Goal: Information Seeking & Learning: Find specific fact

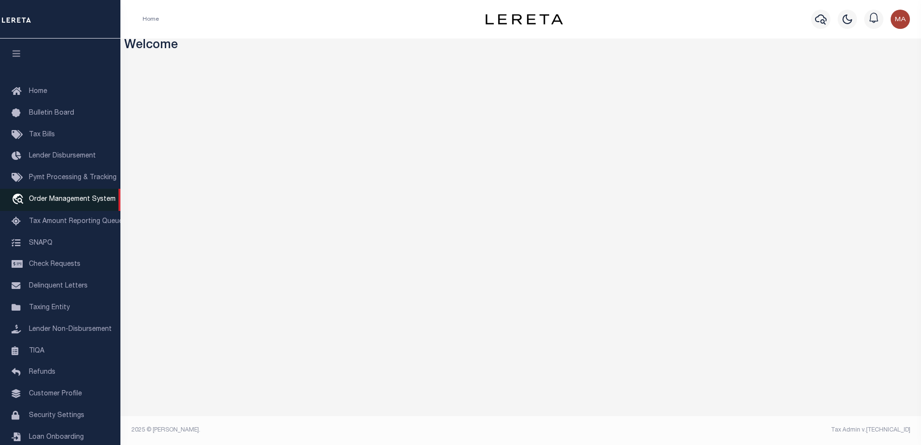
click at [51, 203] on span "Order Management System" at bounding box center [72, 199] width 87 height 7
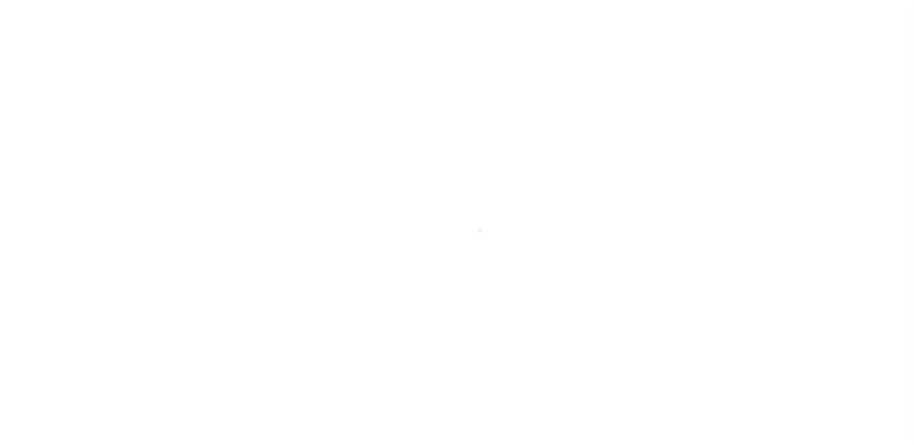
scroll to position [24, 0]
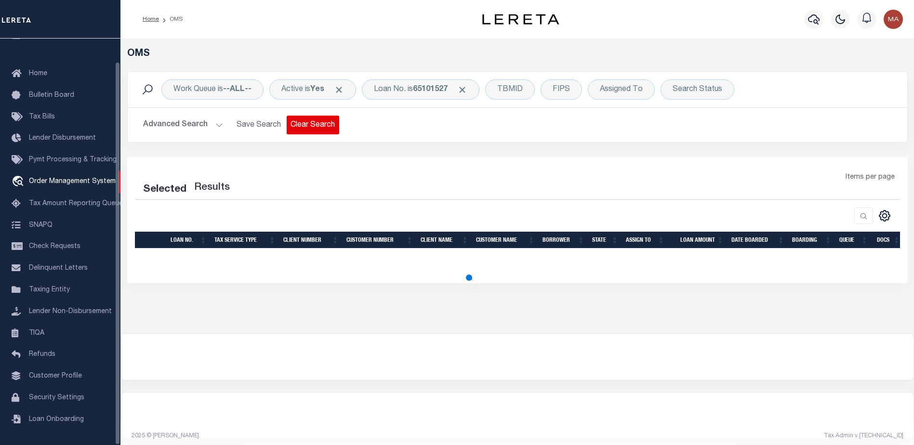
select select "200"
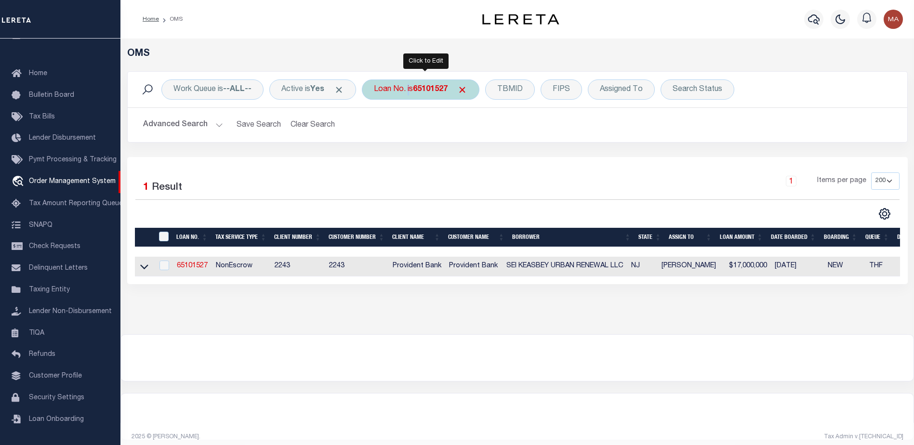
click at [410, 87] on div "Loan No. is 65101527" at bounding box center [421, 89] width 118 height 20
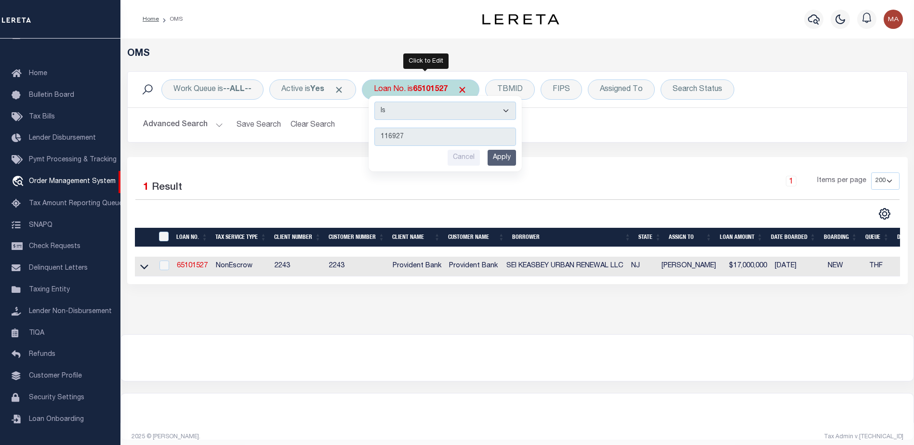
type input "116927"
click at [504, 154] on input "Apply" at bounding box center [502, 158] width 28 height 16
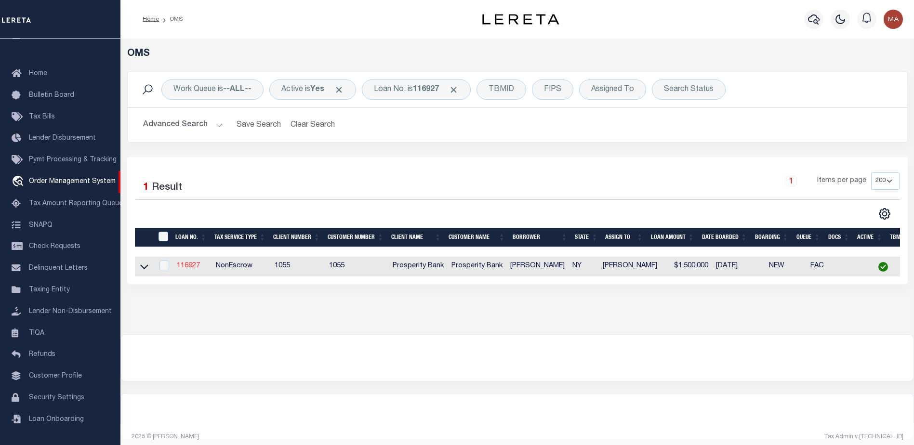
click at [189, 269] on link "116927" at bounding box center [188, 266] width 23 height 7
type input "116927"
type input "ARON MARQUEZ"
select select
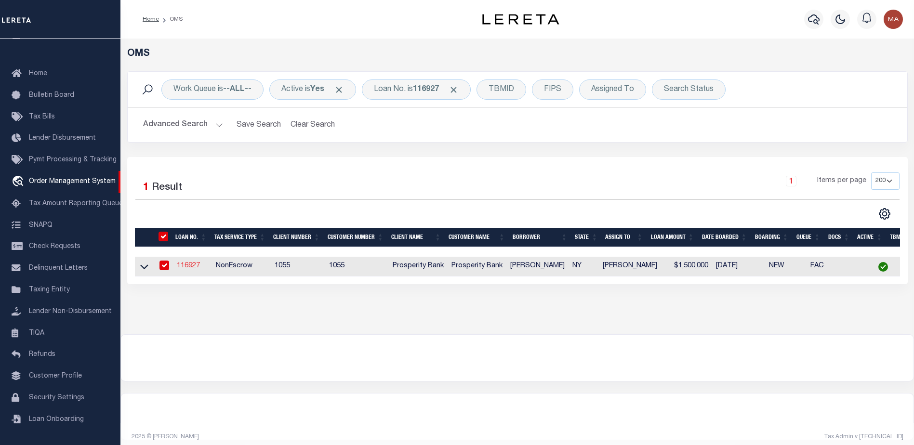
type input "112 WINRIDGE"
type input "MIDLAND TX 79701"
select select
select select "NonEscrow"
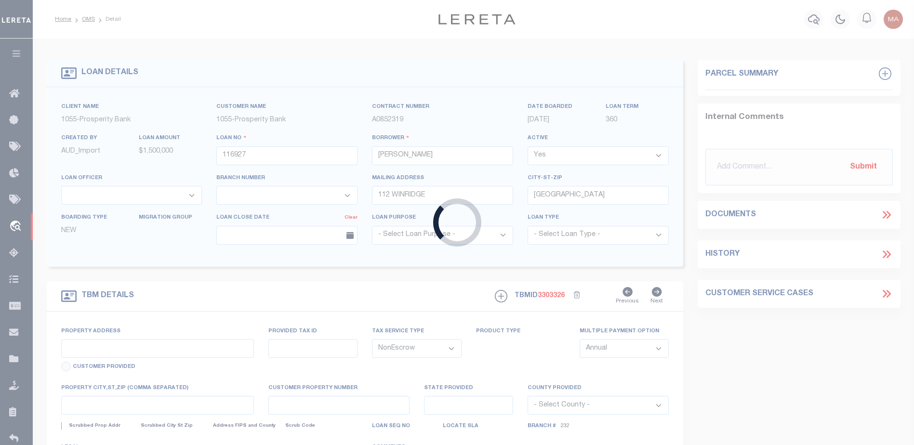
type input "26 ALEWIVE BROOK RD"
type input "472489"
type input "NY"
type textarea "LOT 36 ON MAP OF HANDS CREEK DEVELOPMENT"
select select "10513"
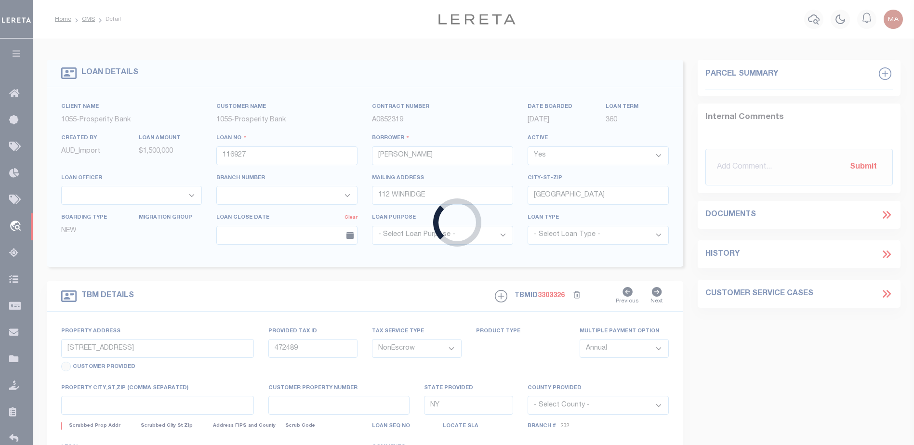
select select "3947"
select select
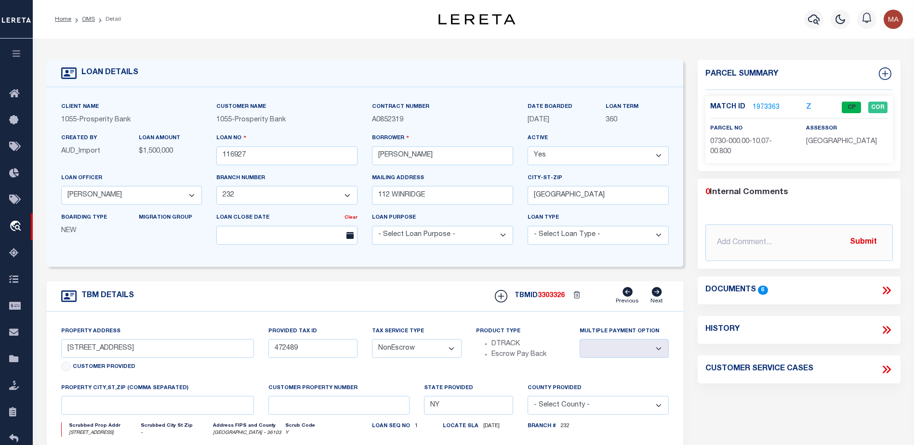
click at [772, 105] on link "1973363" at bounding box center [765, 108] width 27 height 10
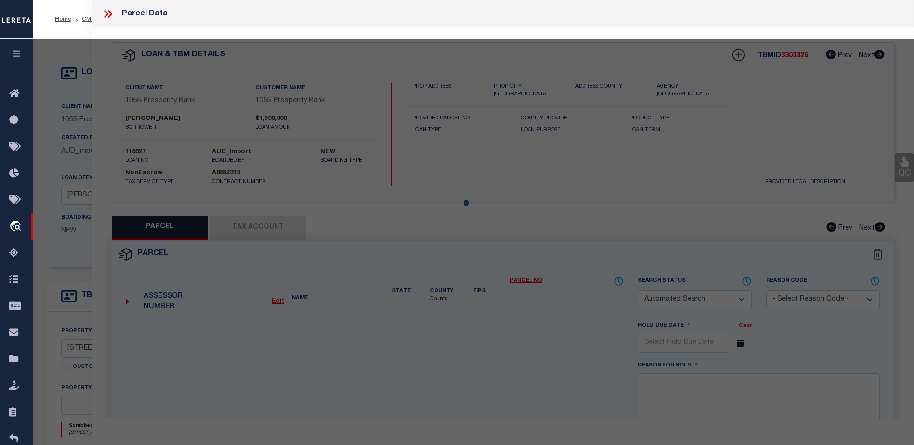
checkbox input "false"
select select "CP"
type input "ARON MARQUEZ"
select select "AGW"
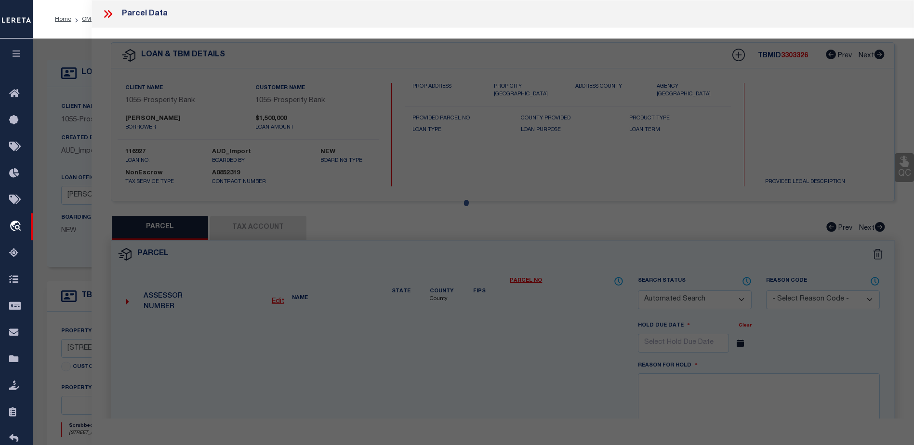
select select
type input "26 ALEWIVE BROOK RD"
checkbox input "false"
type input "NY"
type textarea "SWIS CODE SD CODE SECTION BLOCK LOT SUFFIX 472489 472401 073000 0001 007008 000…"
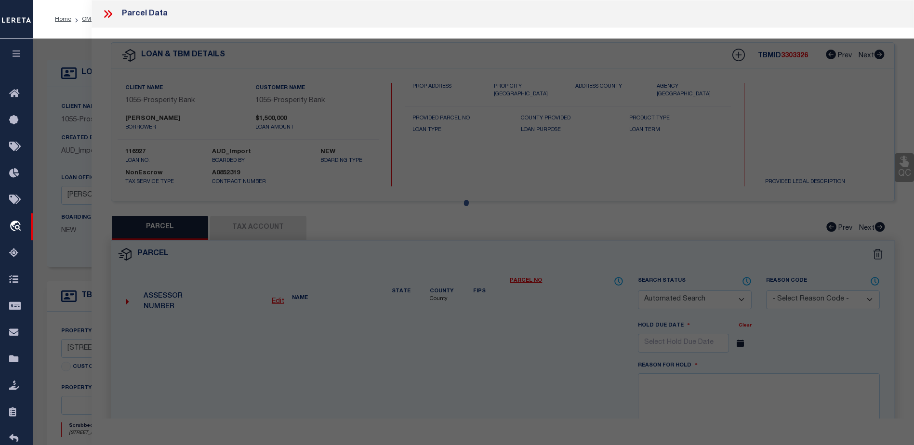
type textarea "Completed based on given Text Legal, Information Only - Installment Tax Years B…"
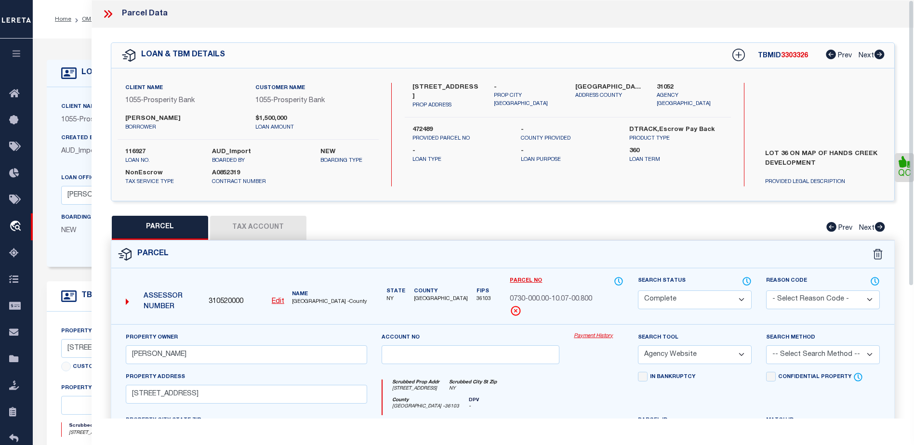
click at [595, 333] on link "Payment History" at bounding box center [599, 336] width 50 height 8
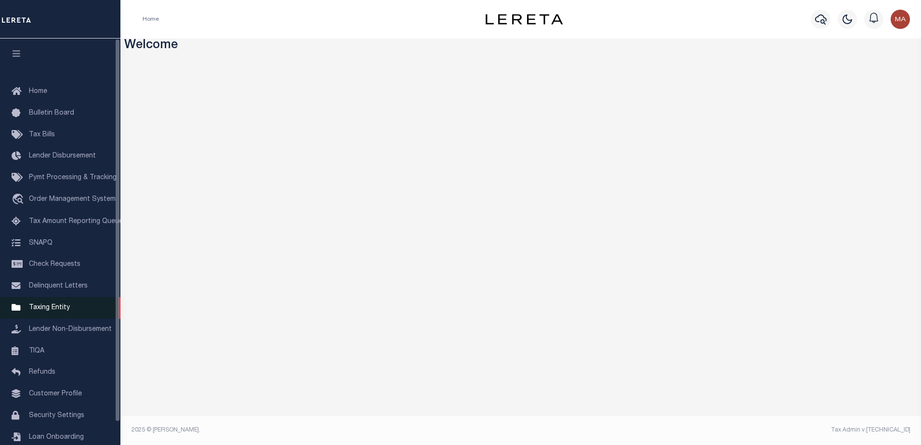
click at [49, 311] on span "Taxing Entity" at bounding box center [49, 307] width 41 height 7
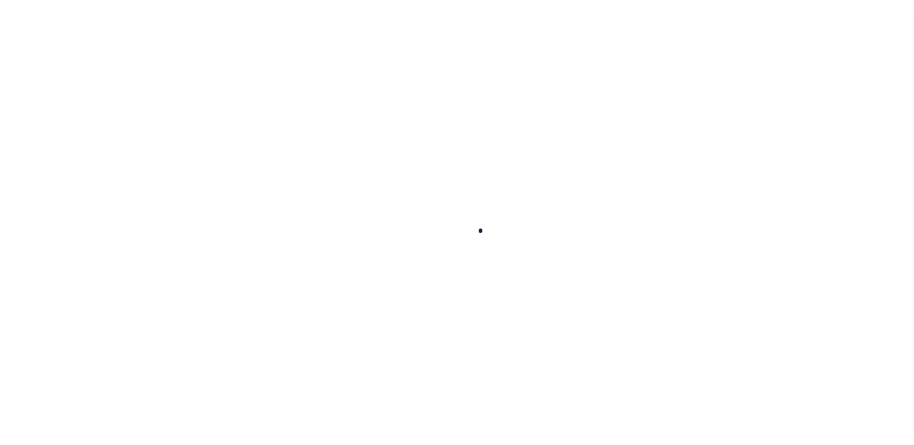
select select
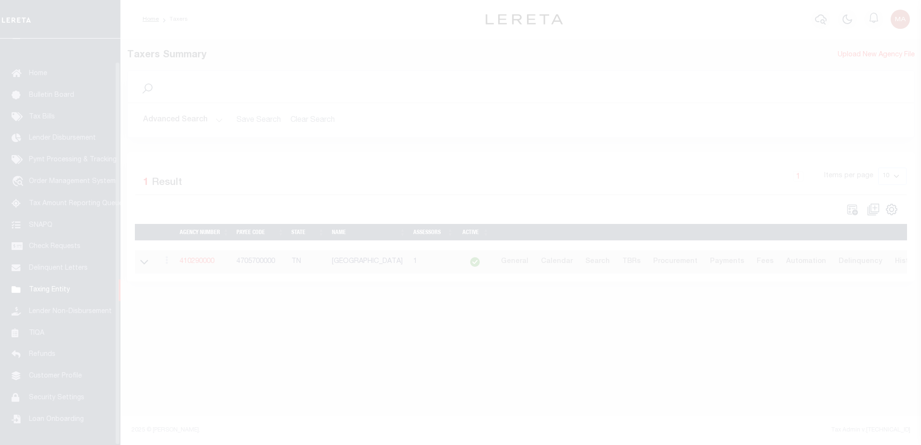
scroll to position [24, 0]
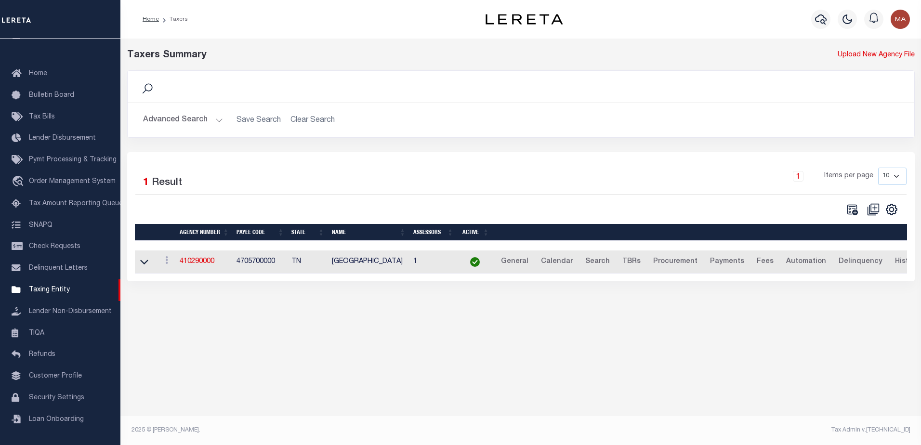
click at [176, 130] on button "Advanced Search" at bounding box center [183, 120] width 80 height 19
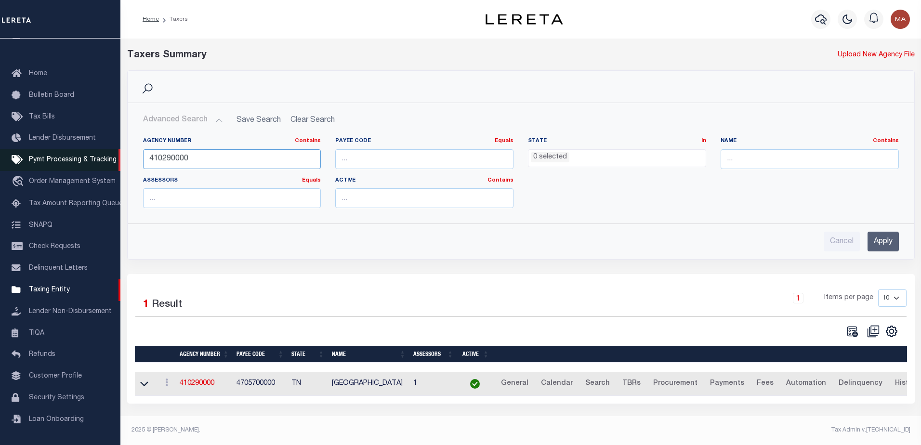
drag, startPoint x: 263, startPoint y: 158, endPoint x: 117, endPoint y: 157, distance: 146.0
click at [117, 157] on div "Home Taxers Profile" at bounding box center [460, 219] width 921 height 439
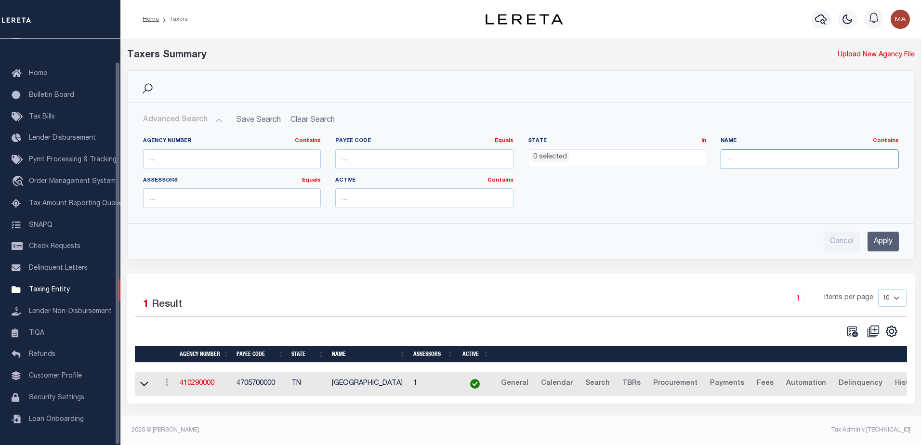
click at [772, 162] on input "text" at bounding box center [810, 159] width 178 height 20
type input "east hampton"
click at [884, 238] on input "Apply" at bounding box center [883, 242] width 31 height 20
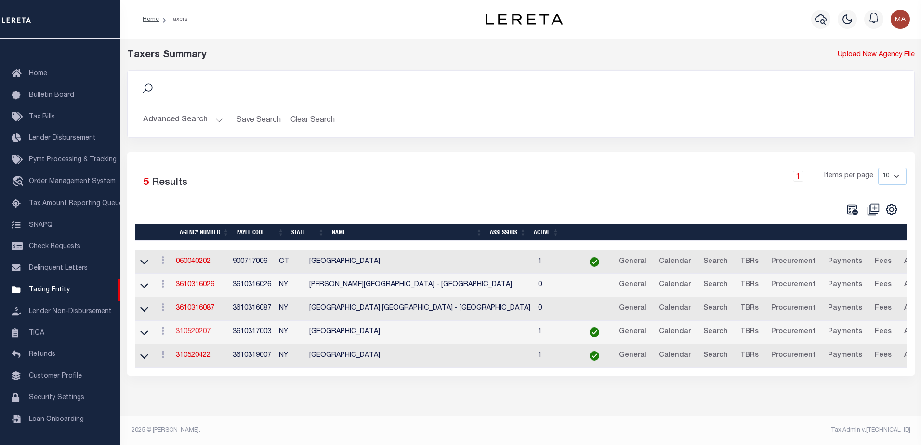
click at [200, 330] on link "310520207" at bounding box center [193, 332] width 35 height 7
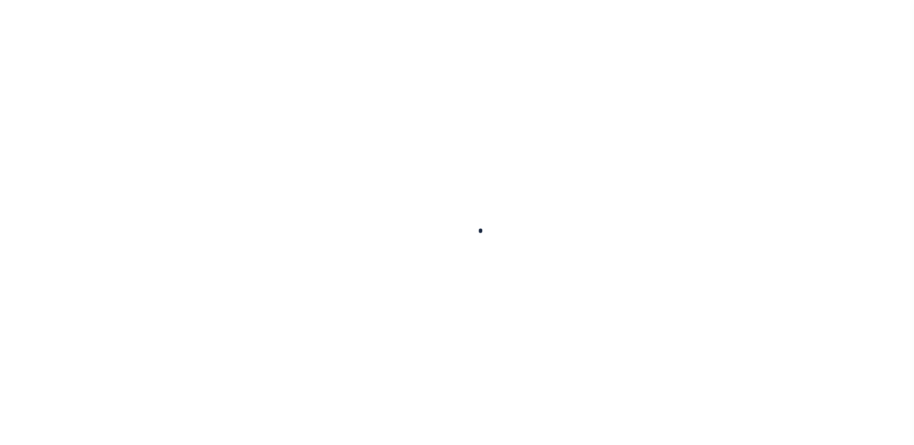
select select
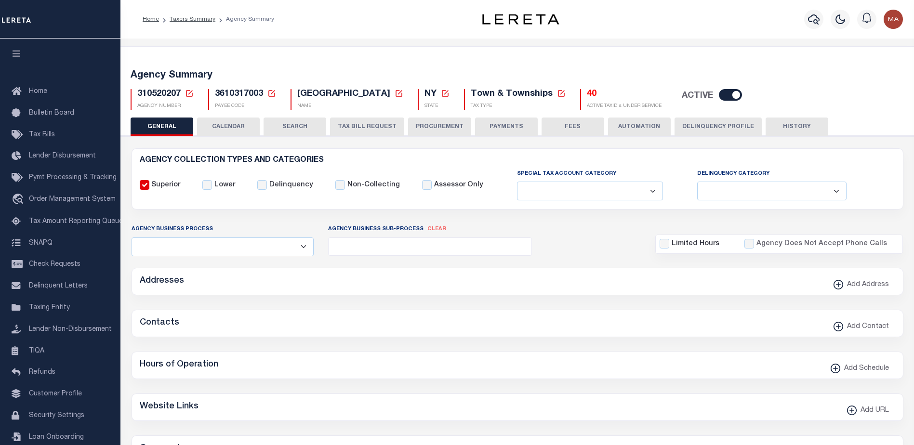
checkbox input "false"
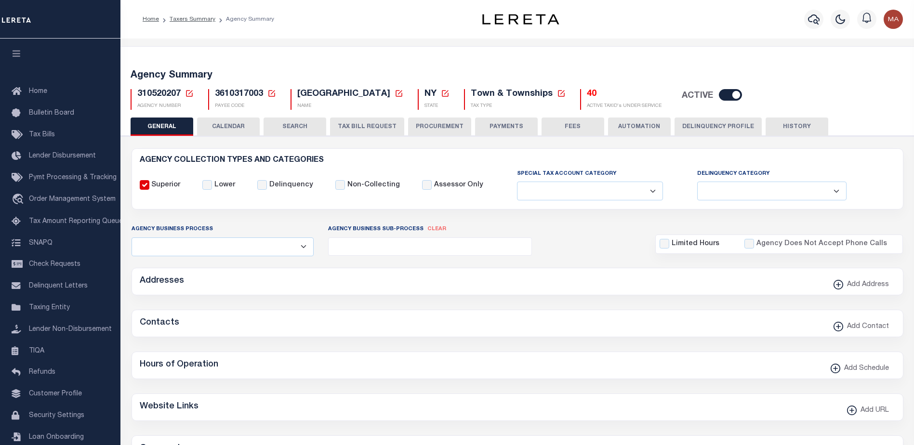
type input "3610317003"
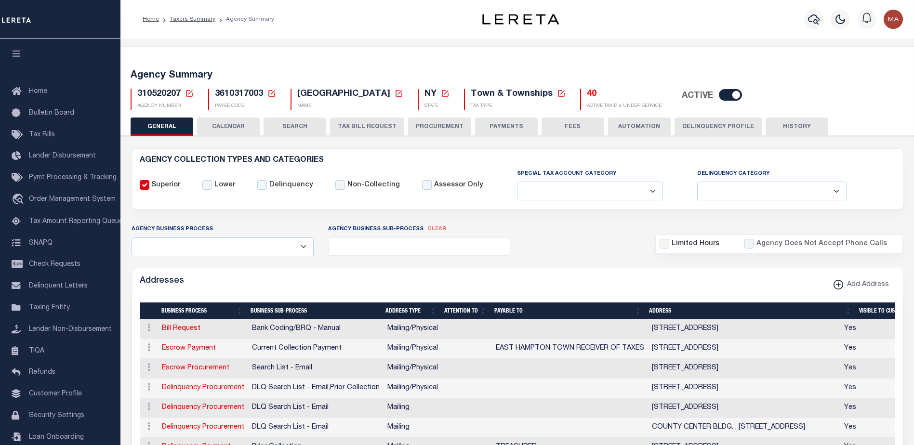
click at [226, 125] on button "CALENDAR" at bounding box center [228, 127] width 63 height 18
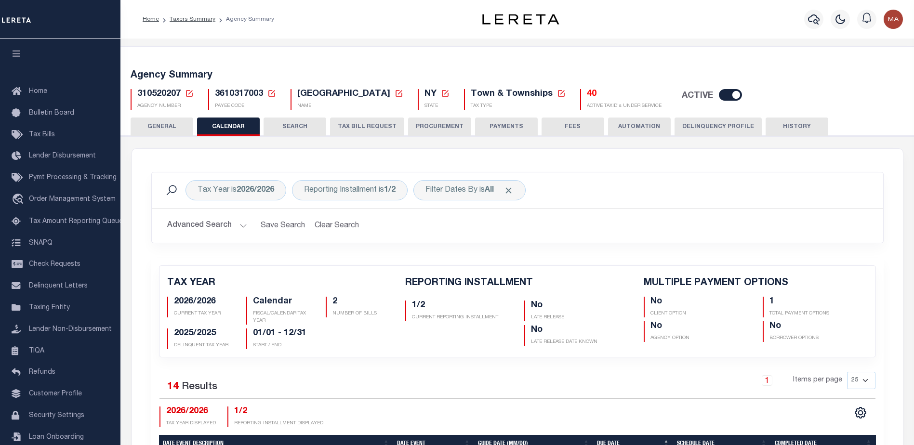
checkbox input "false"
type input "1"
